Goal: Task Accomplishment & Management: Manage account settings

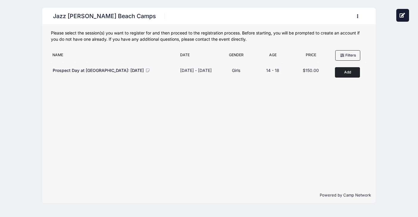
click at [353, 17] on button "button" at bounding box center [359, 16] width 16 height 10
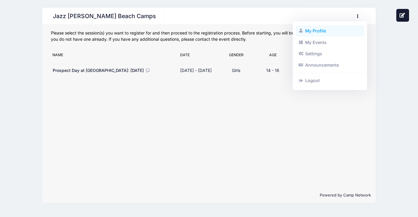
click at [313, 27] on link "My Profile" at bounding box center [330, 30] width 69 height 11
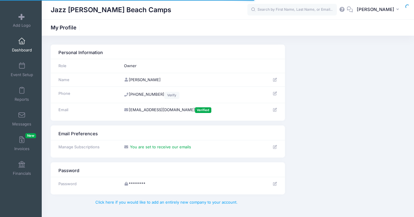
click at [22, 52] on span "Dashboard" at bounding box center [22, 50] width 20 height 5
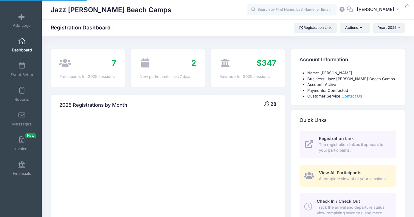
select select
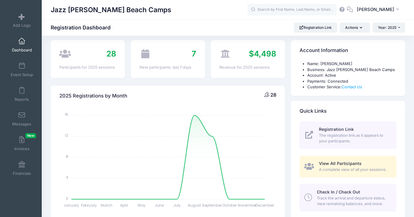
scroll to position [10, 0]
click at [192, 52] on span "7" at bounding box center [194, 53] width 4 height 9
click at [175, 66] on div "New participants: last 7 days" at bounding box center [167, 67] width 57 height 6
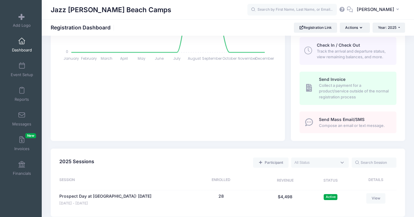
scroll to position [153, 0]
